Goal: Find specific page/section: Find specific page/section

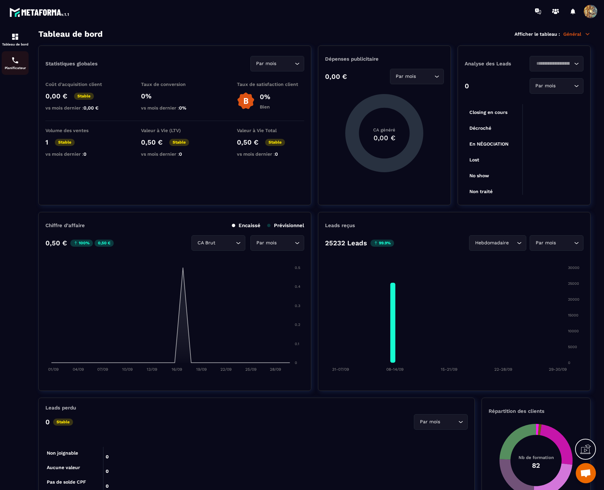
click at [16, 60] on img at bounding box center [15, 60] width 8 height 8
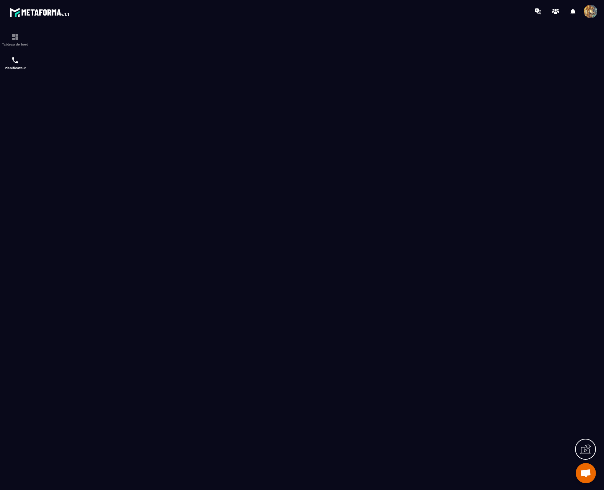
click at [590, 11] on span at bounding box center [590, 11] width 13 height 13
